Goal: Obtain resource: Download file/media

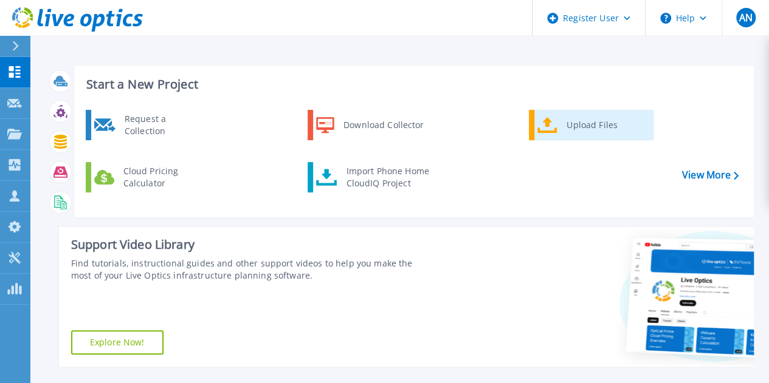
click at [577, 132] on div "Upload Files" at bounding box center [605, 125] width 90 height 24
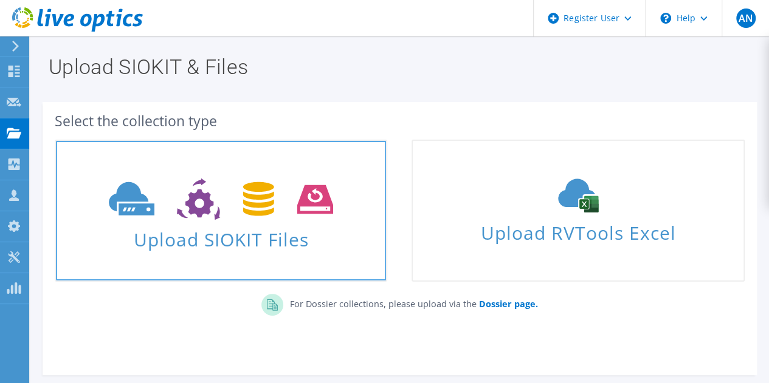
click at [180, 227] on span "Upload SIOKIT Files" at bounding box center [221, 236] width 330 height 26
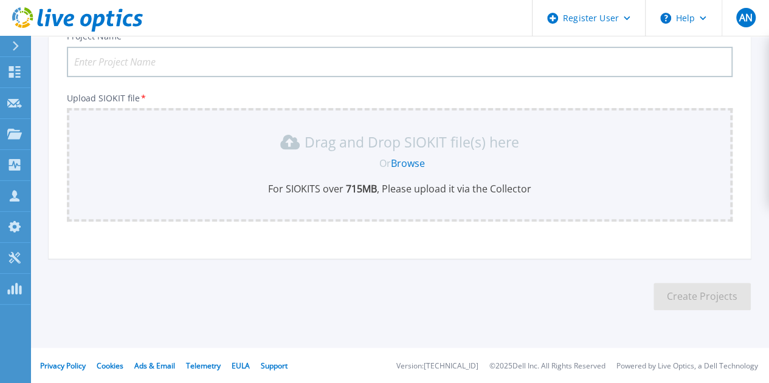
scroll to position [100, 0]
click at [231, 59] on input "Project Name *" at bounding box center [399, 61] width 665 height 30
type input "Live Optics Test"
click at [401, 157] on link "Browse" at bounding box center [408, 162] width 34 height 13
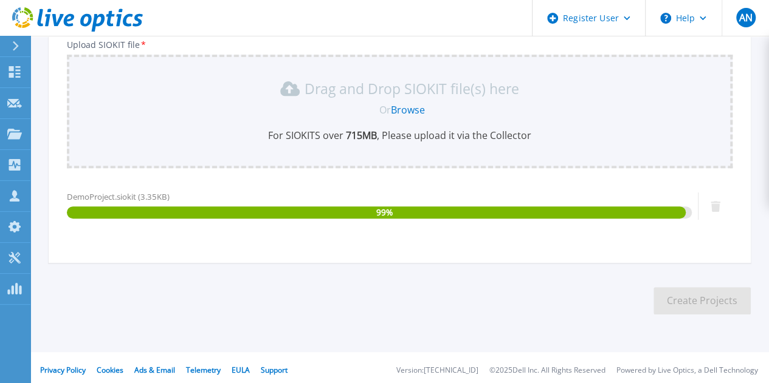
scroll to position [158, 0]
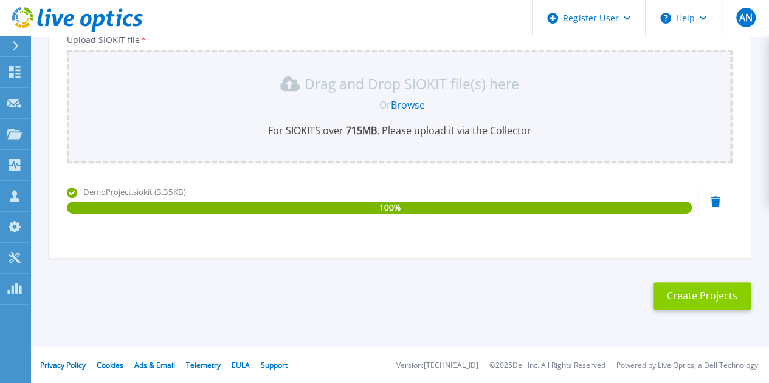
click at [708, 293] on button "Create Projects" at bounding box center [701, 296] width 97 height 27
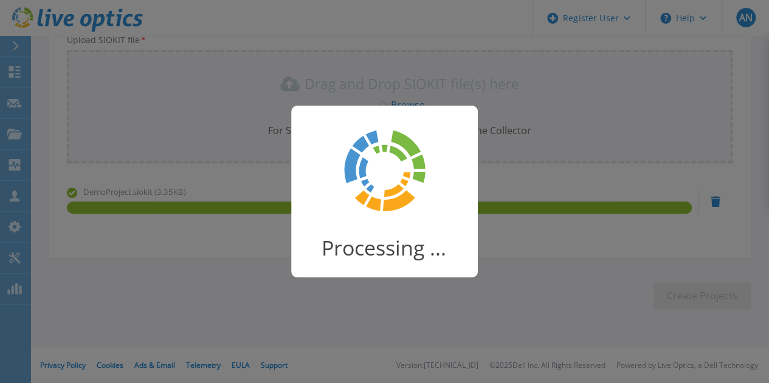
click at [67, 120] on div "Processing ..." at bounding box center [384, 191] width 769 height 383
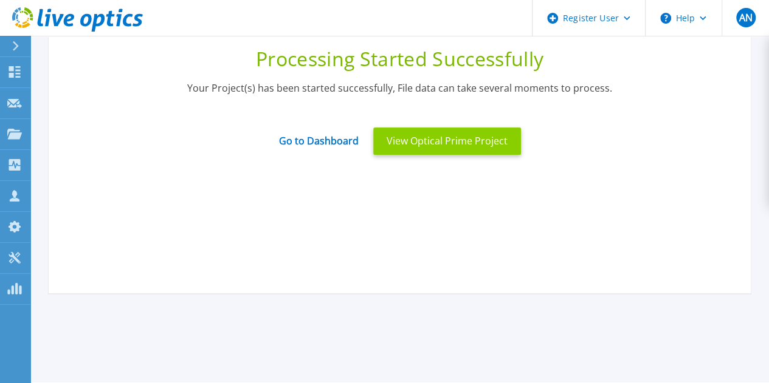
click at [453, 149] on button "View Optical Prime Project" at bounding box center [447, 141] width 148 height 27
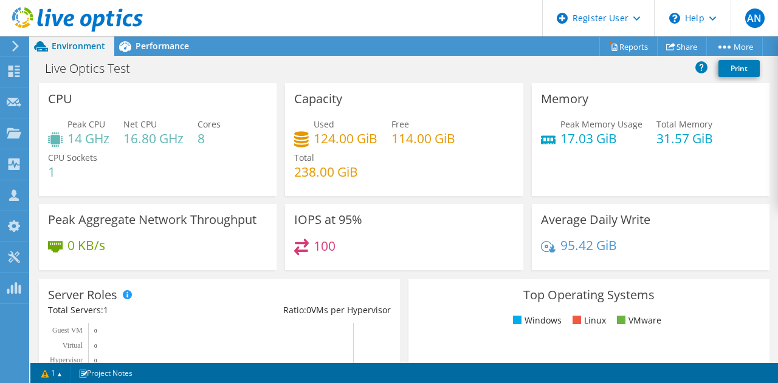
click at [281, 247] on div "IOPS at 95% 100" at bounding box center [404, 237] width 246 height 66
click at [470, 69] on div "Live Optics Test Print" at bounding box center [403, 68] width 747 height 22
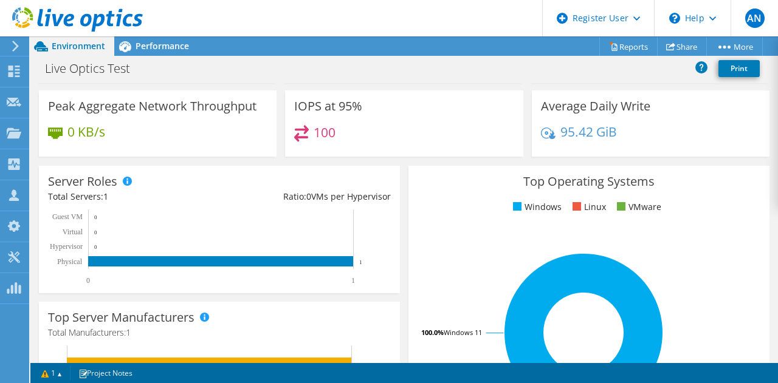
scroll to position [52, 0]
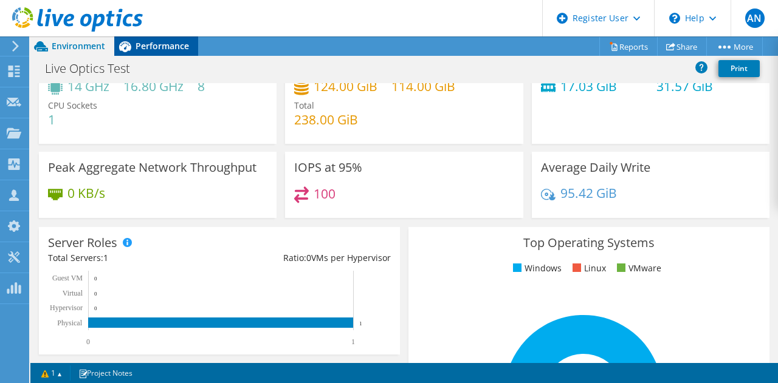
click at [166, 41] on span "Performance" at bounding box center [161, 46] width 53 height 12
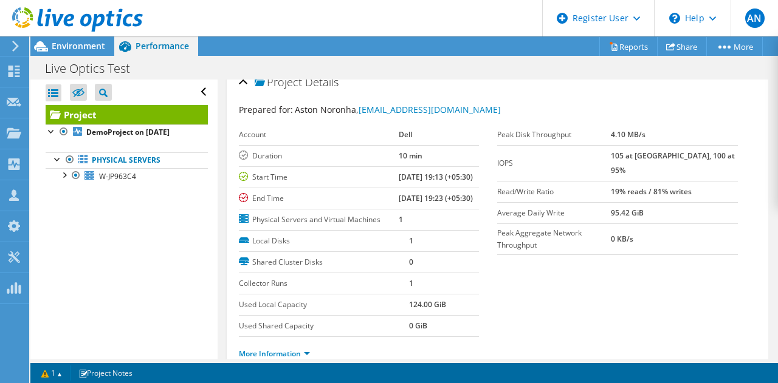
scroll to position [0, 0]
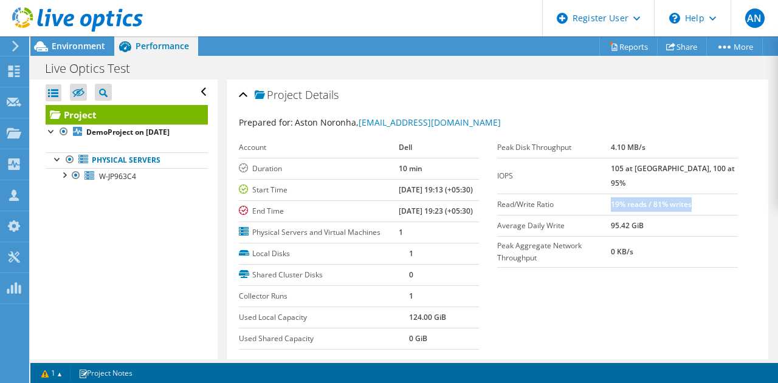
drag, startPoint x: 638, startPoint y: 186, endPoint x: 719, endPoint y: 183, distance: 81.5
click at [719, 194] on td "19% reads / 81% writes" at bounding box center [674, 204] width 127 height 21
copy b "19% reads / 81% writes"
click at [598, 109] on div "Prepared for: Aston Noronha, [EMAIL_ADDRESS][DOMAIN_NAME] Account Dell Duration…" at bounding box center [498, 246] width 518 height 275
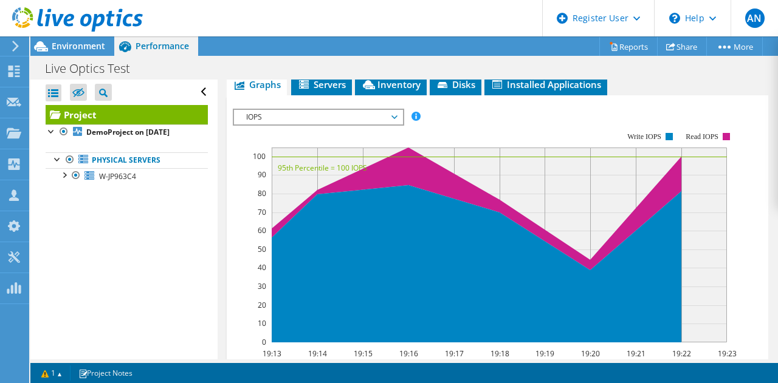
scroll to position [304, 0]
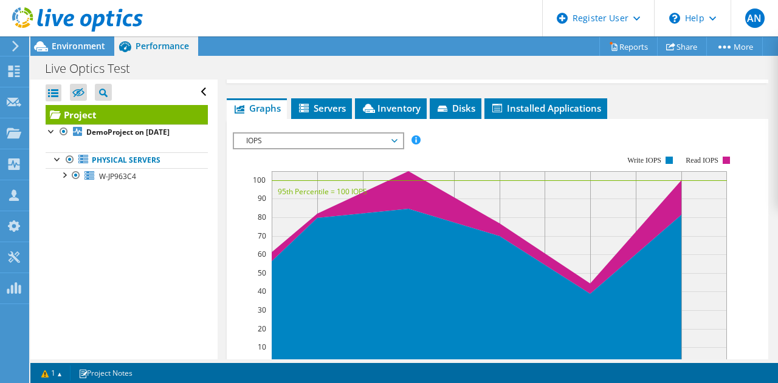
click at [312, 148] on span "IOPS" at bounding box center [318, 141] width 156 height 15
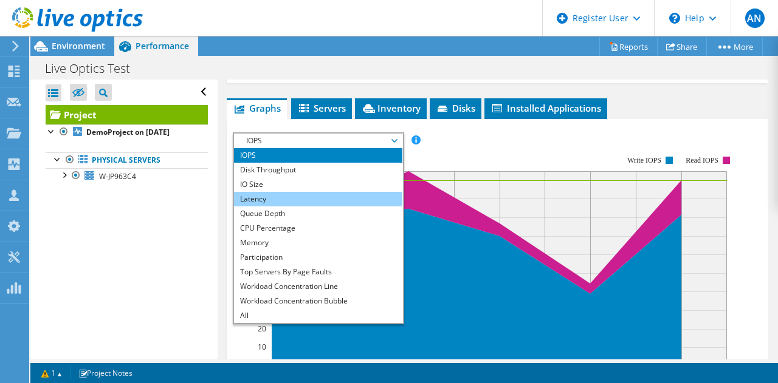
click at [315, 207] on li "Latency" at bounding box center [318, 199] width 168 height 15
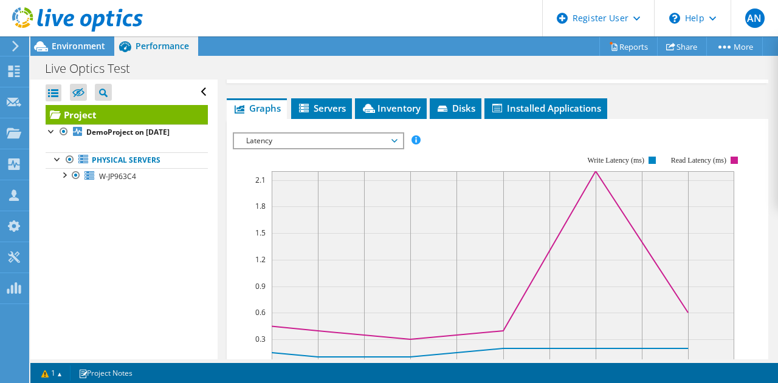
click at [288, 148] on span "Latency" at bounding box center [318, 141] width 156 height 15
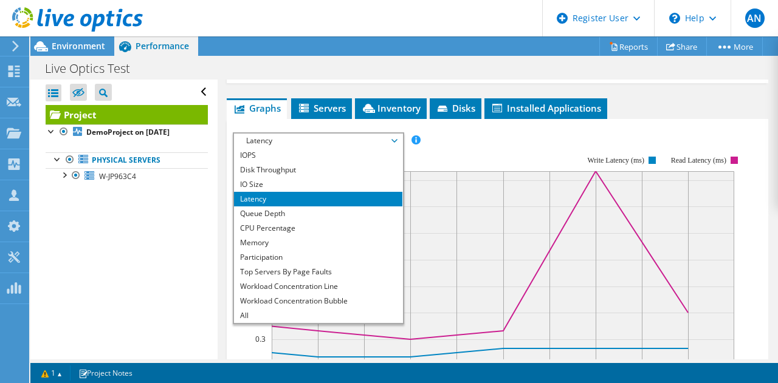
click at [182, 261] on div "Open All Close All Hide Excluded Nodes Project Tree Filter" at bounding box center [123, 220] width 187 height 280
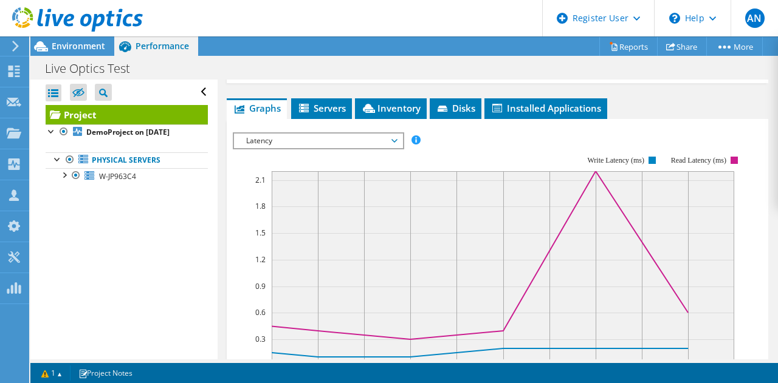
click at [223, 184] on div "Project Details Prepared for: Aston Noronha, [EMAIL_ADDRESS][DOMAIN_NAME] Accou…" at bounding box center [498, 203] width 560 height 855
click at [614, 44] on link "Reports" at bounding box center [628, 46] width 58 height 19
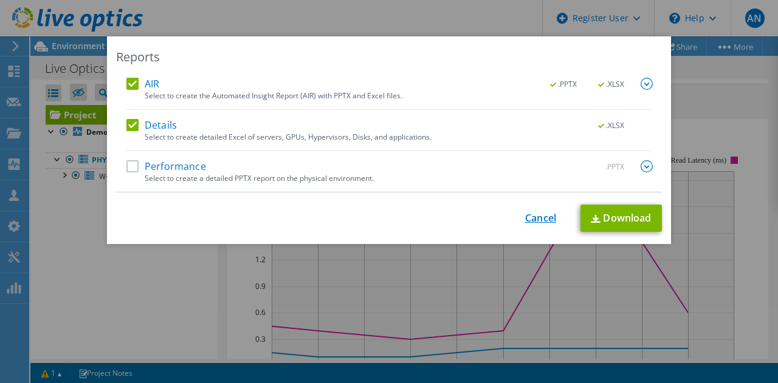
click at [525, 219] on link "Cancel" at bounding box center [540, 219] width 31 height 12
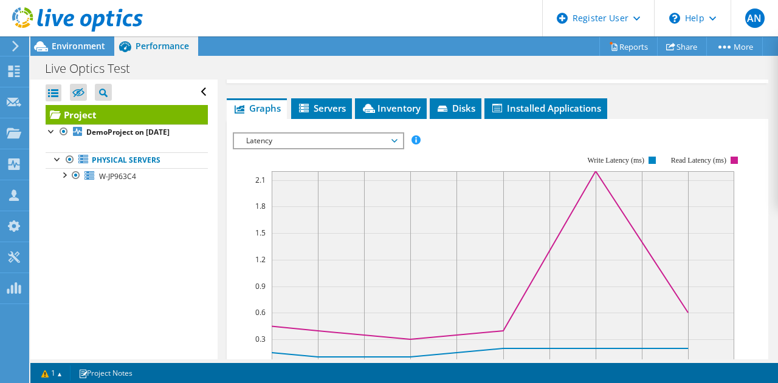
click at [496, 72] on div "Live Optics Test Print" at bounding box center [403, 68] width 747 height 22
click at [57, 50] on span "Environment" at bounding box center [78, 46] width 53 height 12
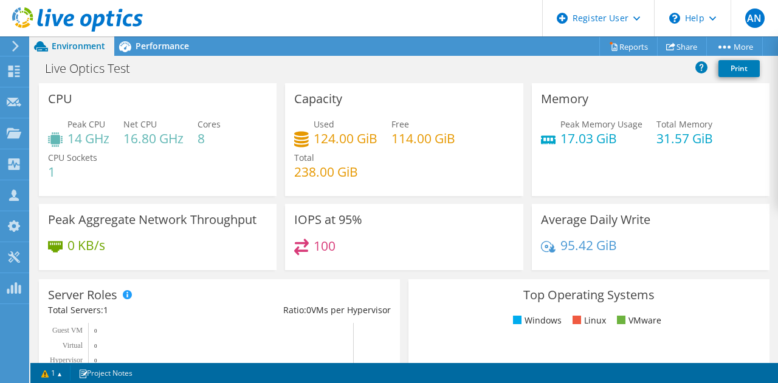
click at [396, 72] on div "Live Optics Test Print" at bounding box center [403, 68] width 747 height 22
click at [148, 50] on span "Performance" at bounding box center [161, 46] width 53 height 12
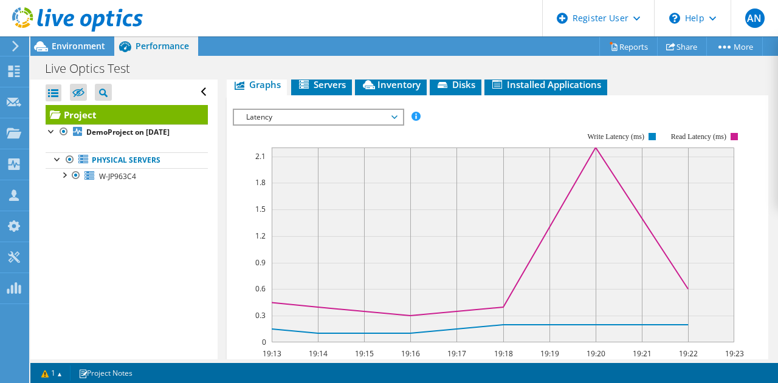
scroll to position [363, 0]
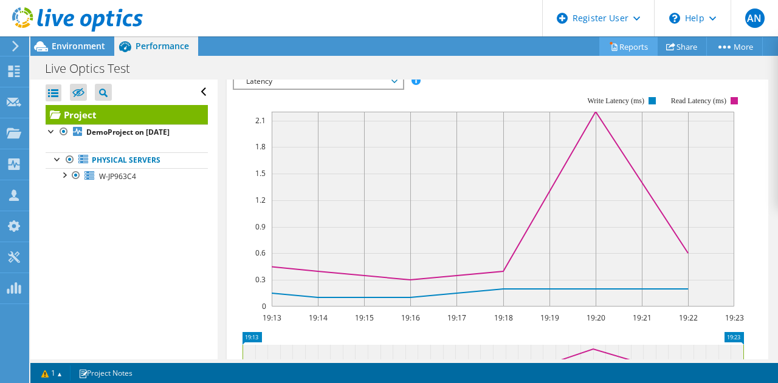
click at [631, 53] on link "Reports" at bounding box center [628, 46] width 58 height 19
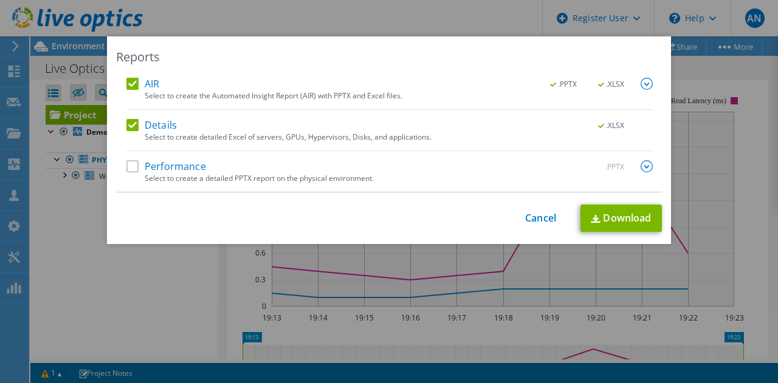
click at [126, 162] on label "Performance" at bounding box center [166, 166] width 80 height 12
click at [0, 0] on input "Performance" at bounding box center [0, 0] width 0 height 0
click at [617, 221] on link "Download" at bounding box center [620, 218] width 81 height 27
